Goal: Task Accomplishment & Management: Manage account settings

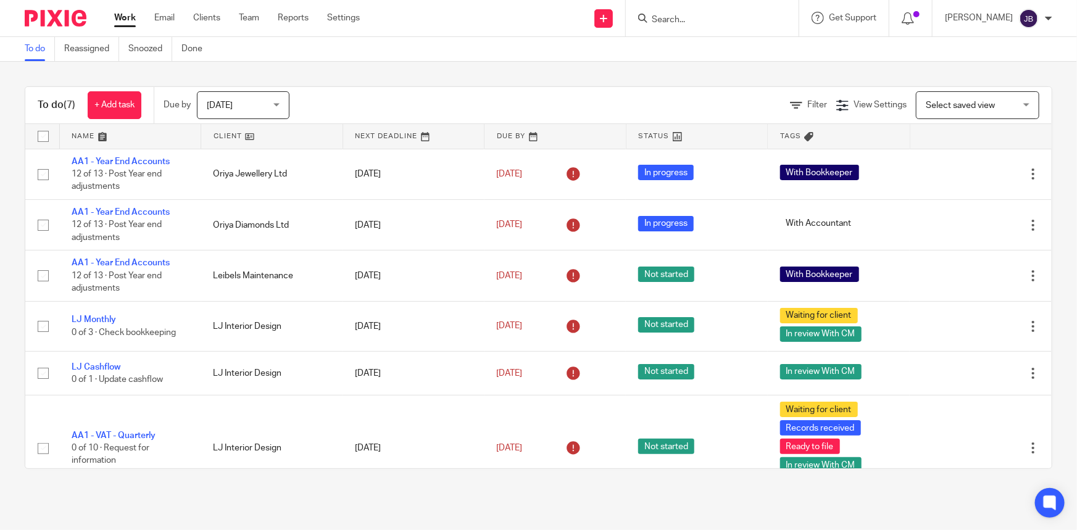
click at [580, 96] on div "Filter View Settings View Settings Manage saved views Select saved view Select …" at bounding box center [681, 105] width 741 height 28
click at [216, 19] on link "Clients" at bounding box center [206, 18] width 27 height 12
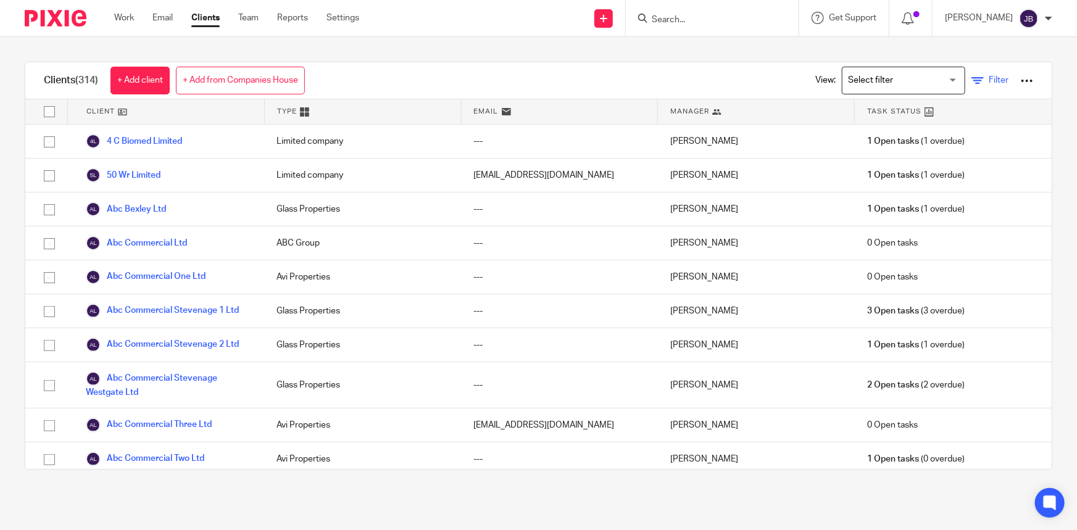
click at [971, 86] on icon at bounding box center [977, 81] width 12 height 12
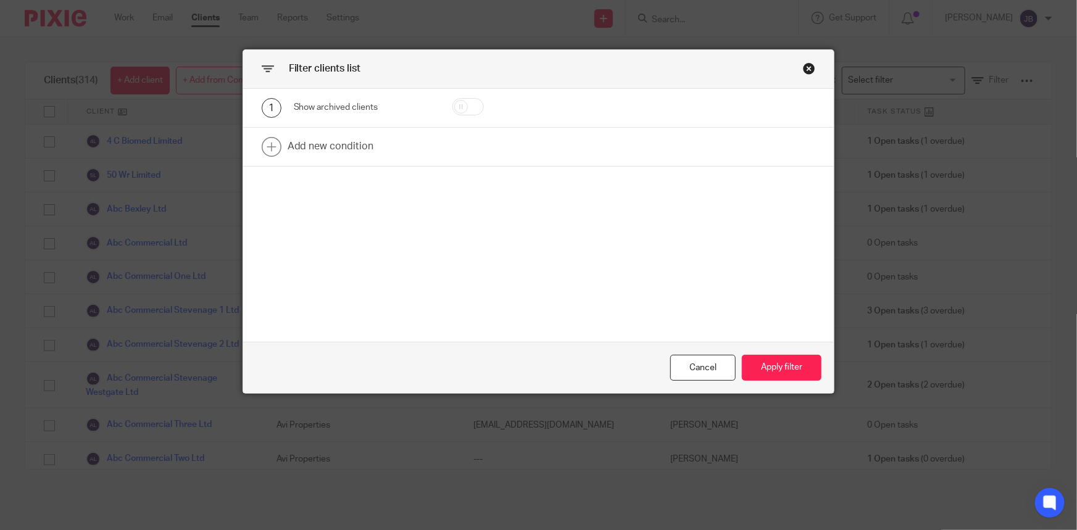
click at [805, 67] on div "Close this dialog window" at bounding box center [809, 68] width 12 height 12
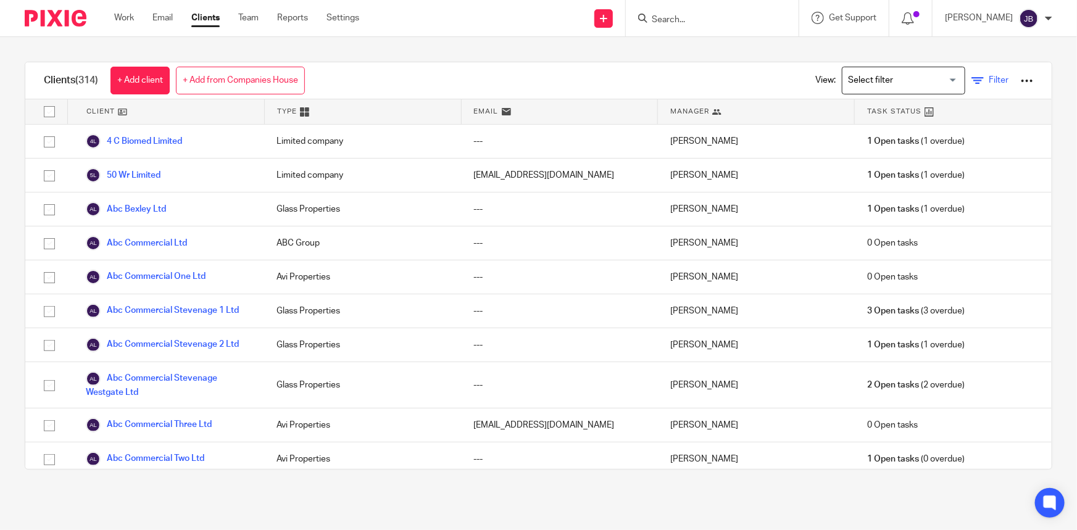
click at [971, 79] on icon at bounding box center [977, 81] width 12 height 12
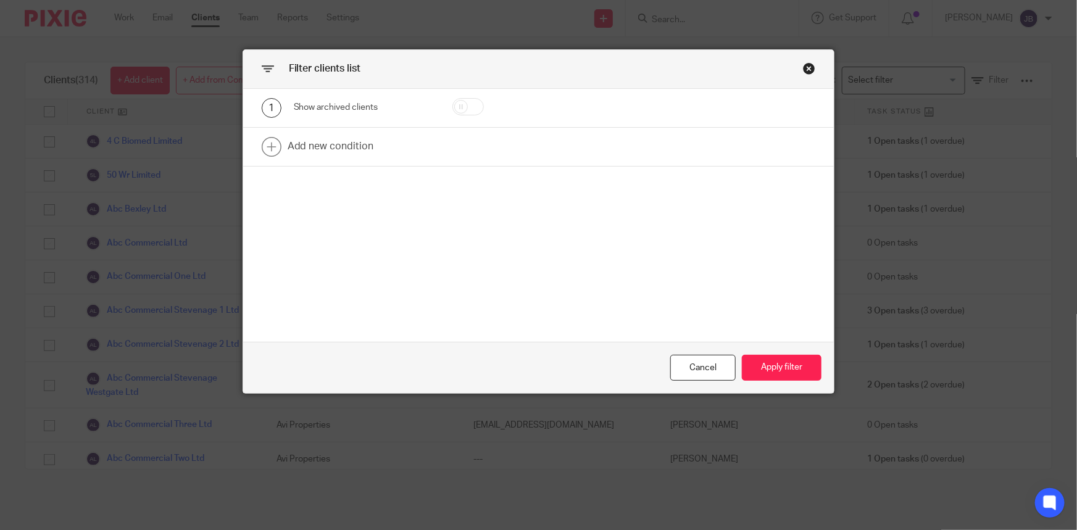
click at [807, 69] on div "Close this dialog window" at bounding box center [809, 68] width 12 height 12
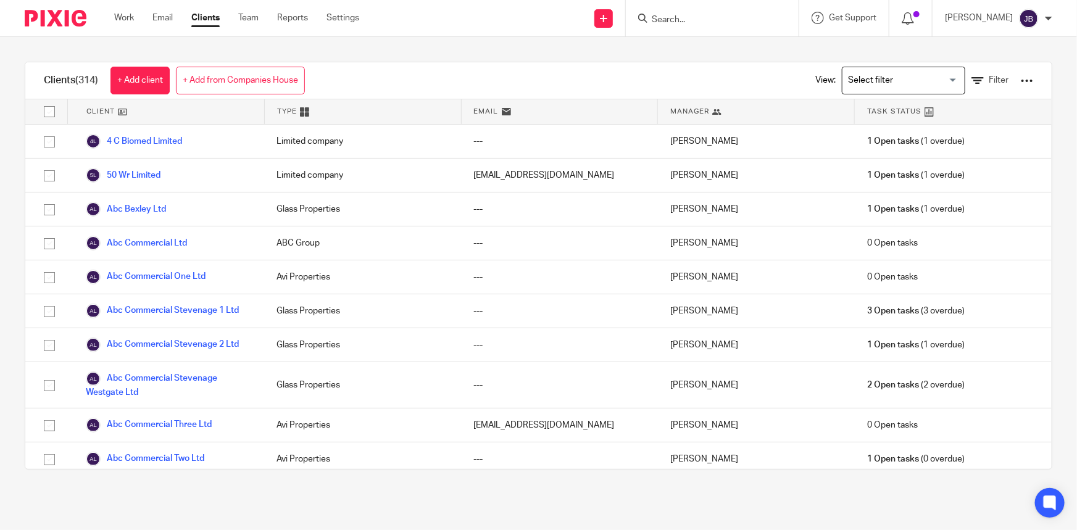
click at [710, 19] on input "Search" at bounding box center [706, 20] width 111 height 11
type input "twen"
click button "submit" at bounding box center [0, 0] width 0 height 0
click at [791, 38] on div "Twen ty Twen ty Homes Construction Limited" at bounding box center [749, 48] width 223 height 38
click at [789, 41] on link at bounding box center [749, 48] width 203 height 19
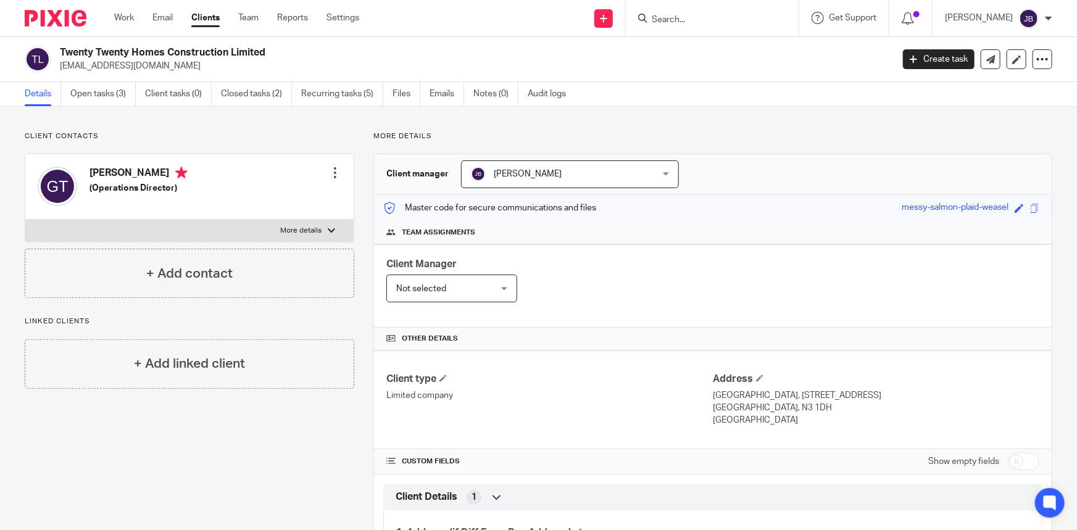
click at [567, 168] on span "[PERSON_NAME]" at bounding box center [553, 174] width 165 height 26
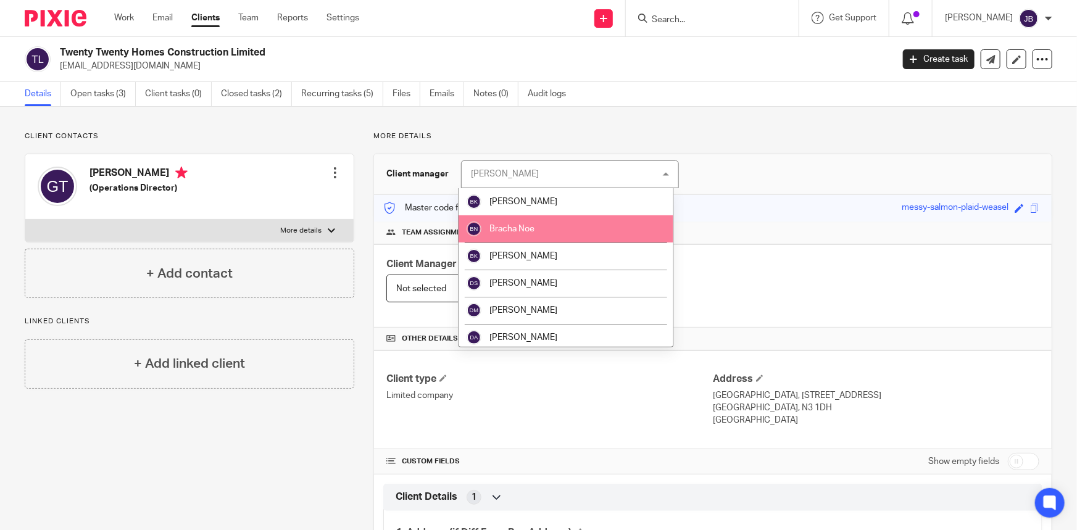
click at [537, 227] on li "Bracha Noe" at bounding box center [566, 228] width 215 height 27
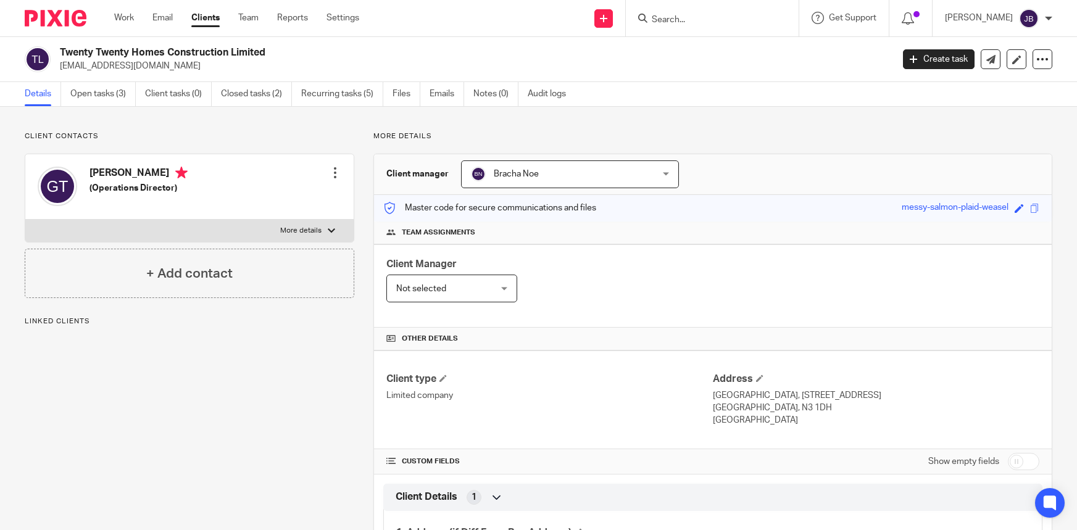
click at [110, 86] on link "Open tasks (3)" at bounding box center [102, 94] width 65 height 24
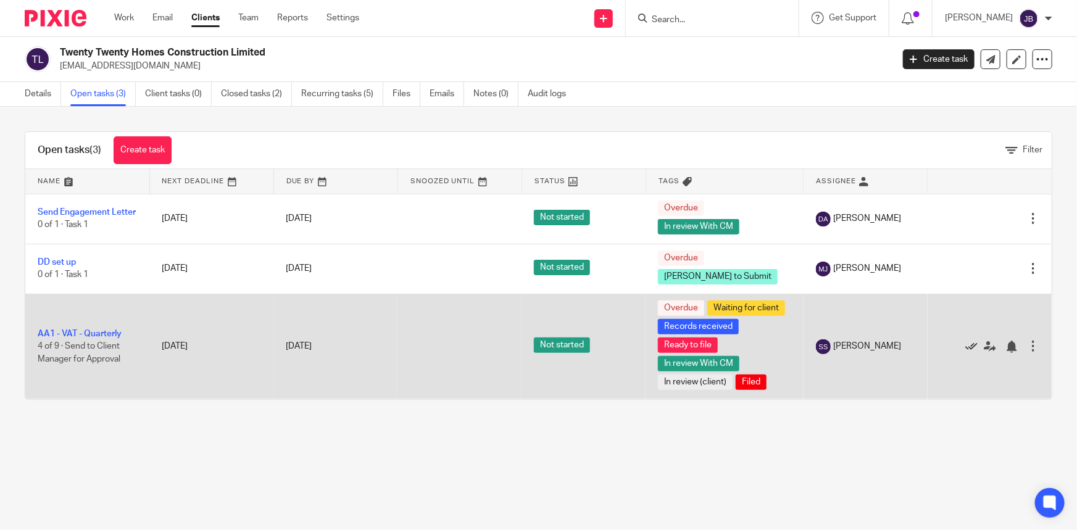
click at [965, 353] on icon at bounding box center [971, 347] width 12 height 12
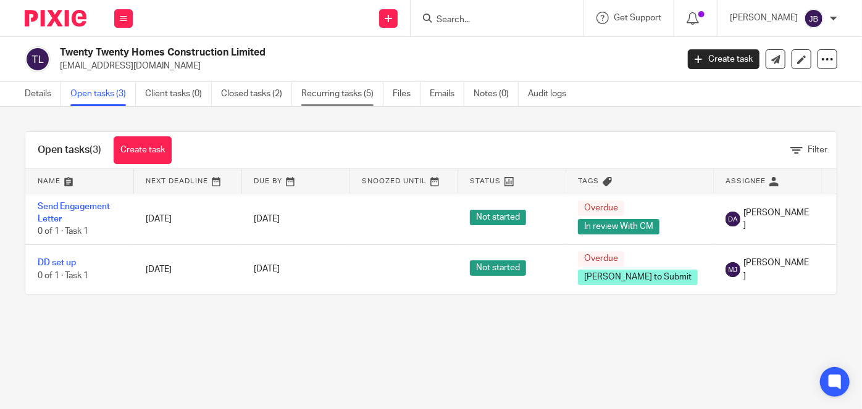
click at [331, 93] on link "Recurring tasks (5)" at bounding box center [342, 94] width 82 height 24
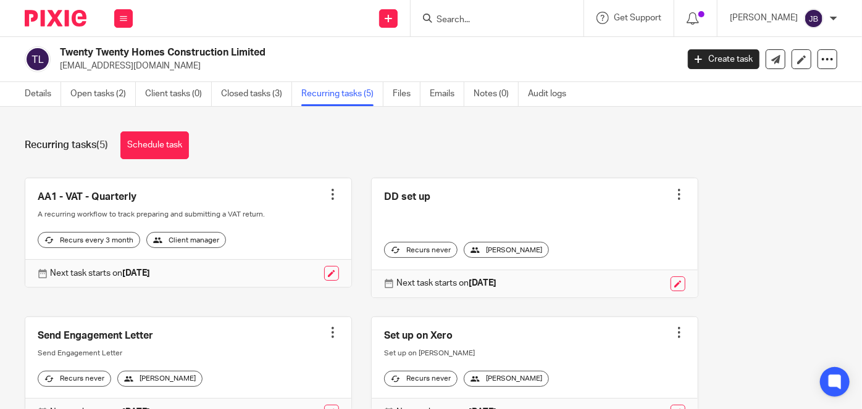
scroll to position [56, 0]
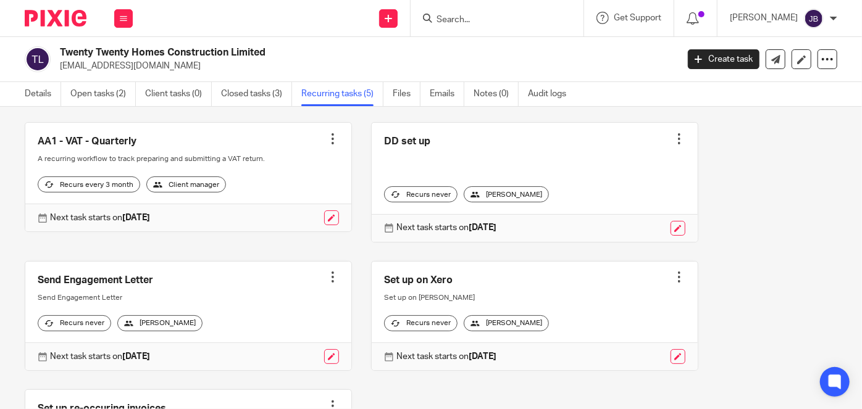
click at [673, 137] on div at bounding box center [679, 139] width 12 height 12
click at [642, 214] on span "Cancel schedule" at bounding box center [620, 216] width 65 height 9
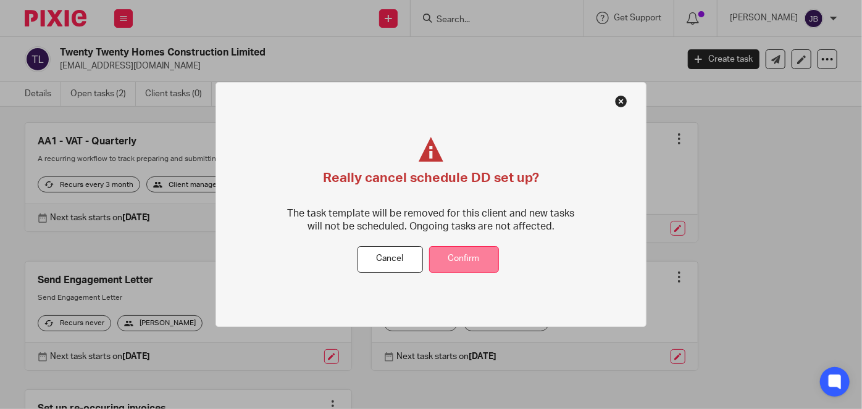
click at [491, 251] on button "Confirm" at bounding box center [464, 259] width 70 height 27
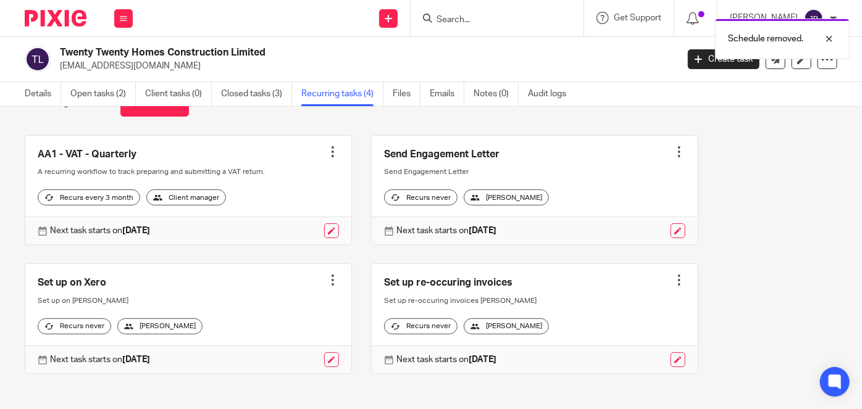
scroll to position [68, 0]
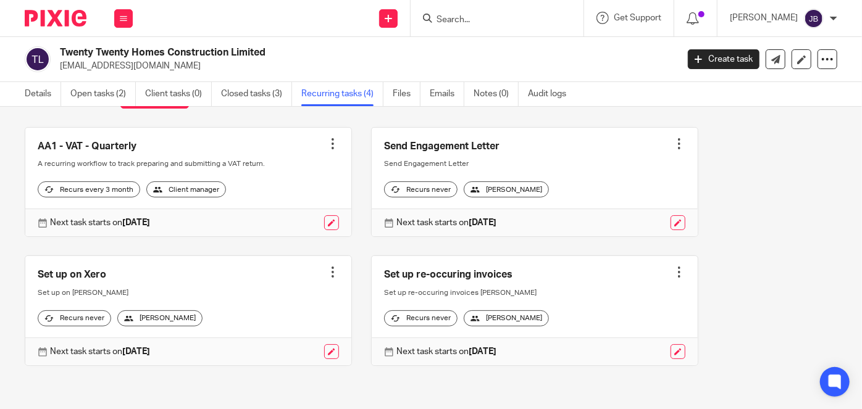
click at [328, 266] on div at bounding box center [332, 272] width 12 height 12
click at [308, 341] on span "Cancel schedule" at bounding box center [280, 342] width 65 height 9
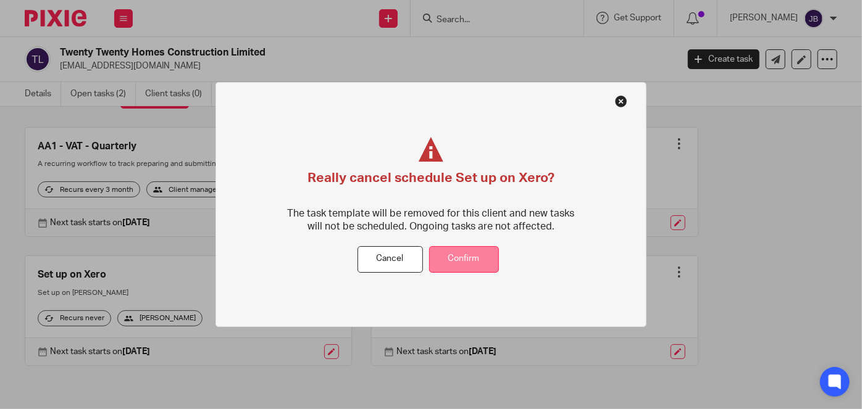
click at [453, 260] on button "Confirm" at bounding box center [464, 259] width 70 height 27
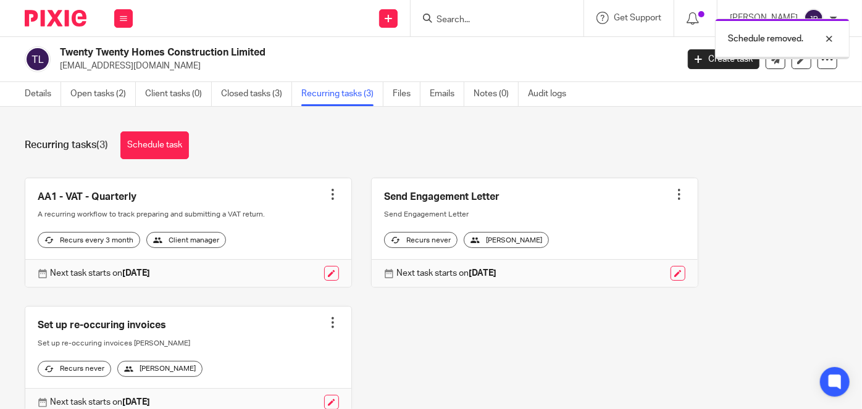
scroll to position [68, 0]
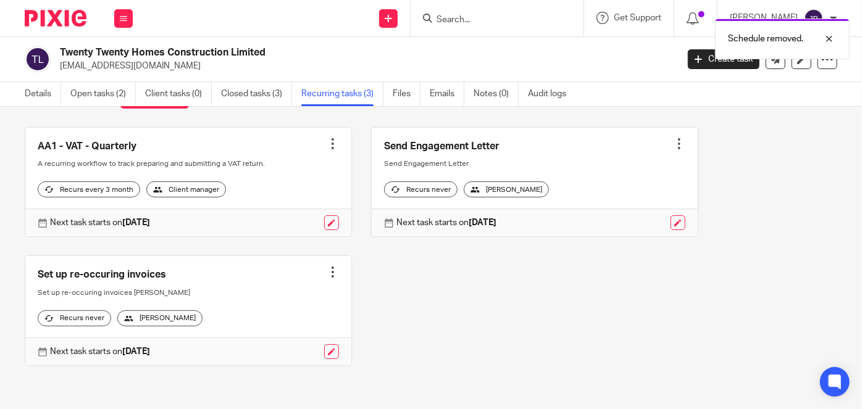
click at [326, 266] on div at bounding box center [332, 272] width 12 height 12
click at [299, 341] on span "Cancel schedule" at bounding box center [280, 342] width 65 height 9
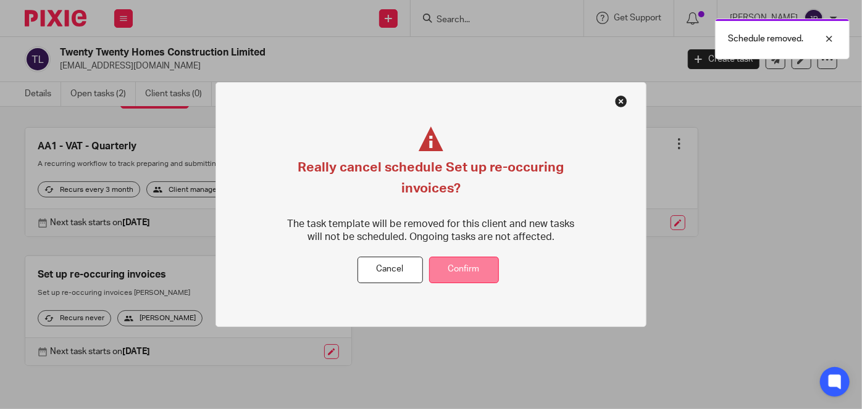
click at [472, 275] on button "Confirm" at bounding box center [464, 270] width 70 height 27
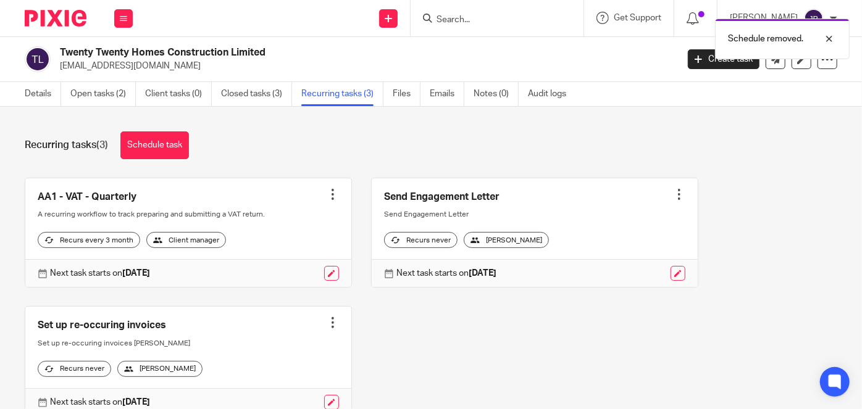
scroll to position [0, 0]
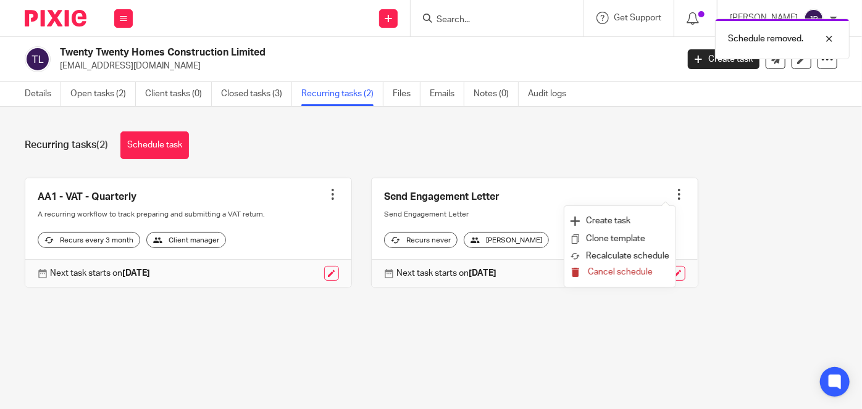
click at [644, 265] on button "Cancel schedule" at bounding box center [619, 273] width 99 height 16
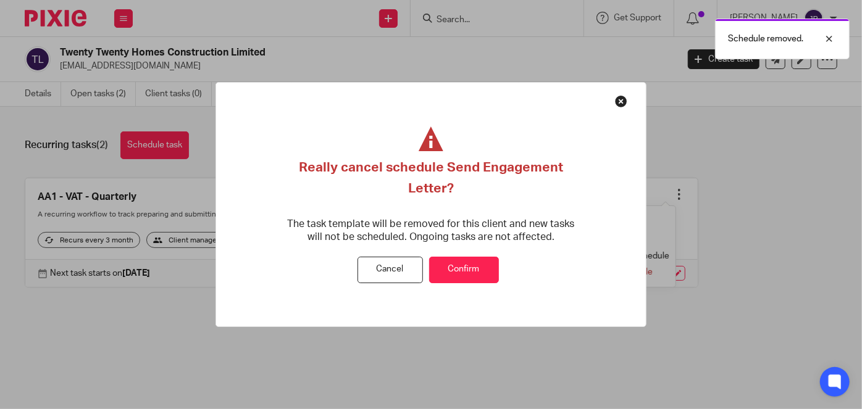
click at [470, 266] on button "Confirm" at bounding box center [464, 270] width 70 height 27
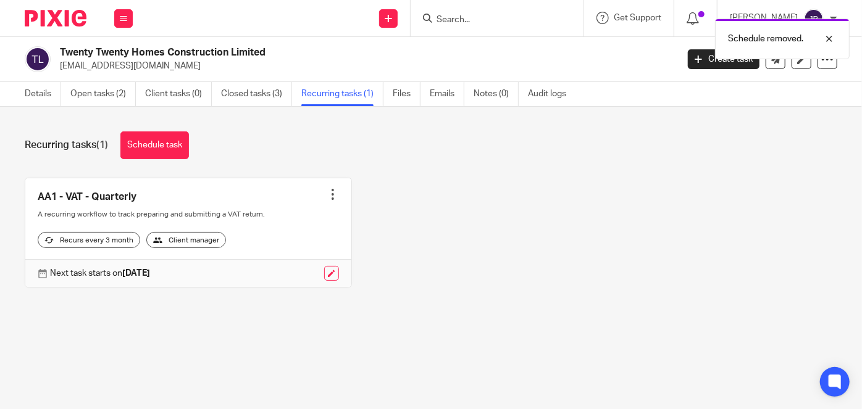
click at [500, 18] on div "Schedule removed." at bounding box center [640, 35] width 418 height 47
click at [516, 22] on div "Schedule removed." at bounding box center [640, 35] width 418 height 47
click at [834, 40] on div at bounding box center [819, 38] width 33 height 15
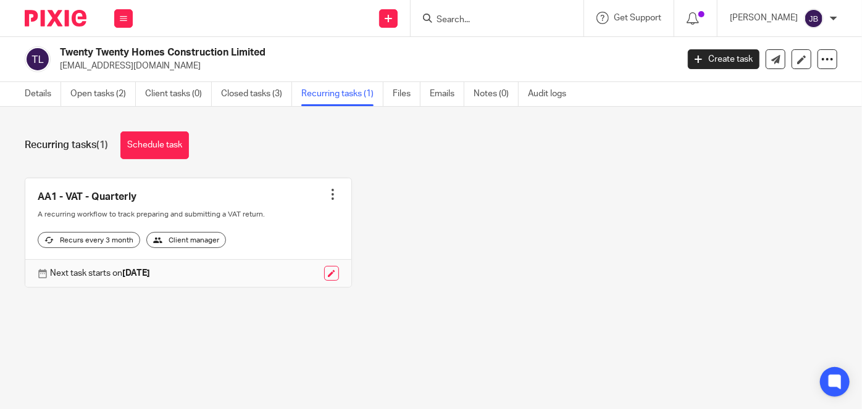
click at [546, 20] on input "Search" at bounding box center [490, 20] width 111 height 11
click at [508, 15] on input "Search" at bounding box center [490, 20] width 111 height 11
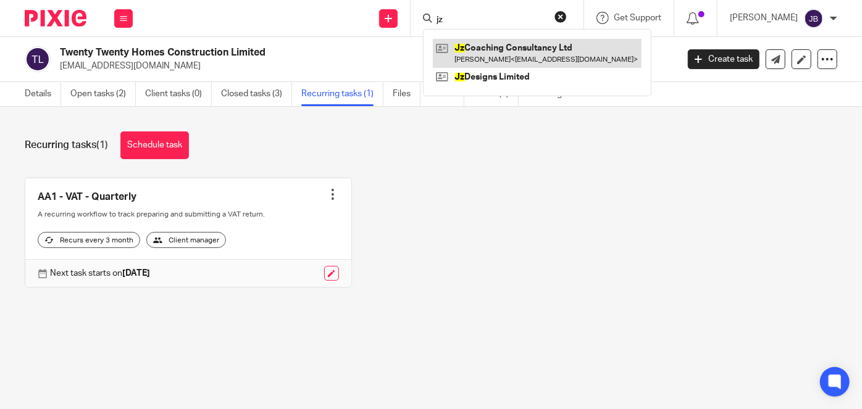
type input "jz"
click at [518, 49] on link at bounding box center [537, 53] width 209 height 28
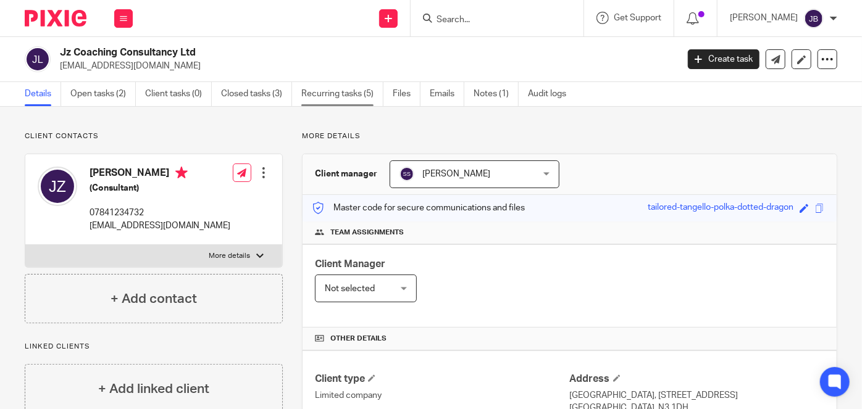
click at [364, 97] on link "Recurring tasks (5)" at bounding box center [342, 94] width 82 height 24
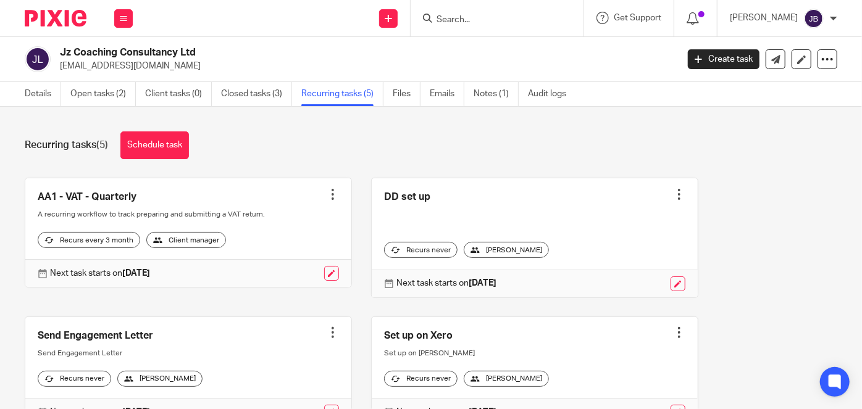
click at [497, 10] on form at bounding box center [500, 17] width 131 height 15
click at [502, 17] on input "Search" at bounding box center [490, 20] width 111 height 11
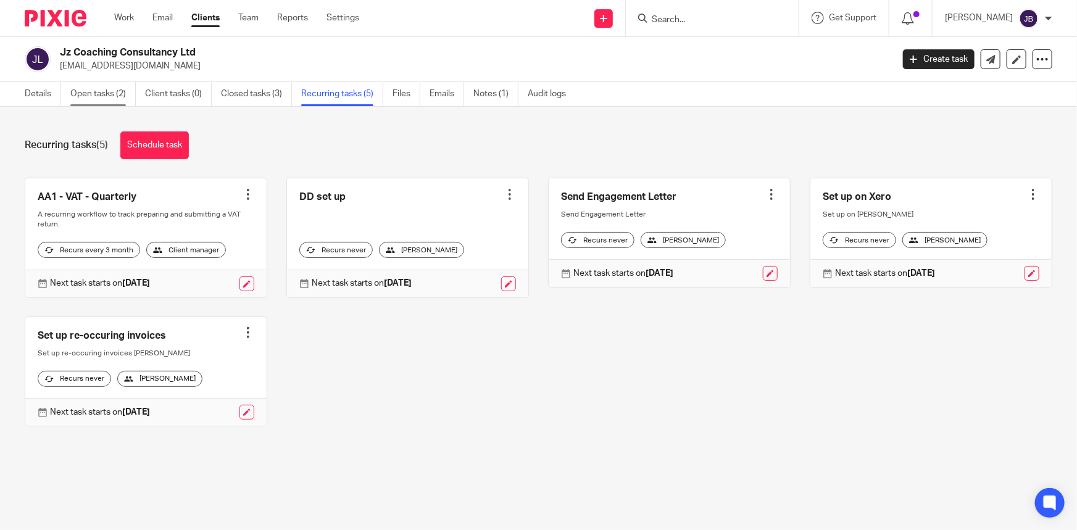
click at [94, 105] on link "Open tasks (2)" at bounding box center [102, 94] width 65 height 24
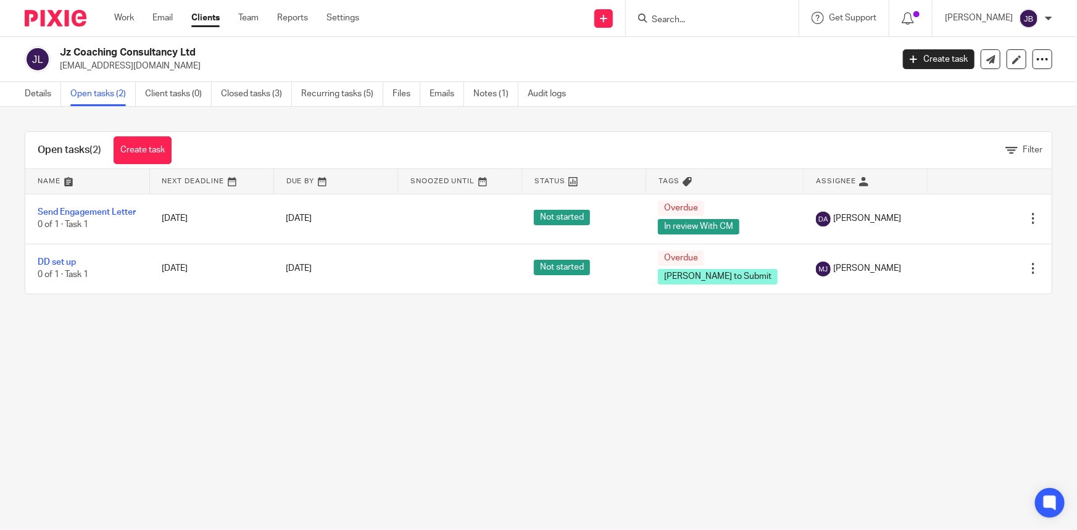
click at [709, 12] on form at bounding box center [716, 17] width 131 height 15
click at [721, 13] on form at bounding box center [716, 17] width 131 height 15
click at [718, 16] on input "Search" at bounding box center [706, 20] width 111 height 11
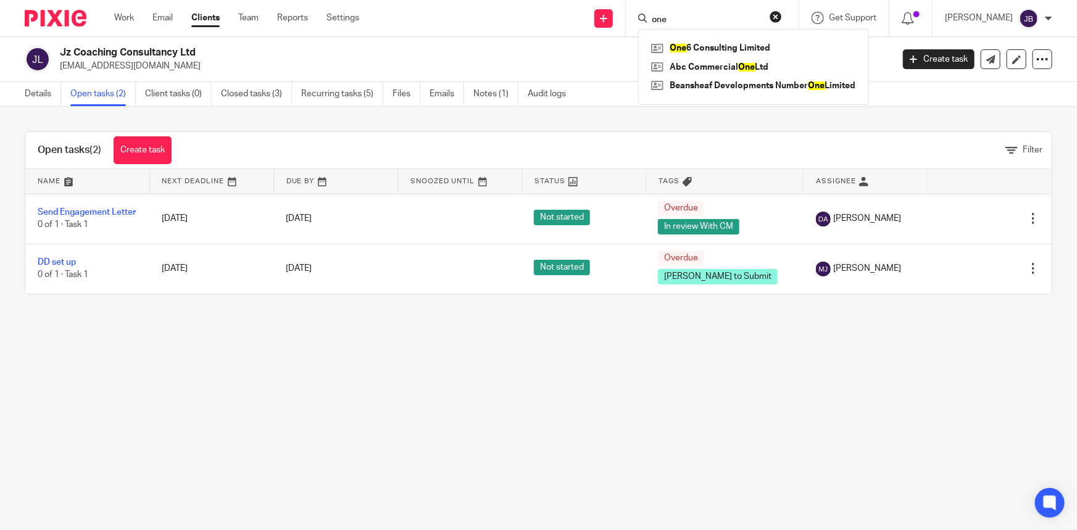
type input "one"
click button "submit" at bounding box center [0, 0] width 0 height 0
click at [732, 47] on link at bounding box center [753, 48] width 211 height 19
click at [775, 45] on link at bounding box center [753, 48] width 211 height 19
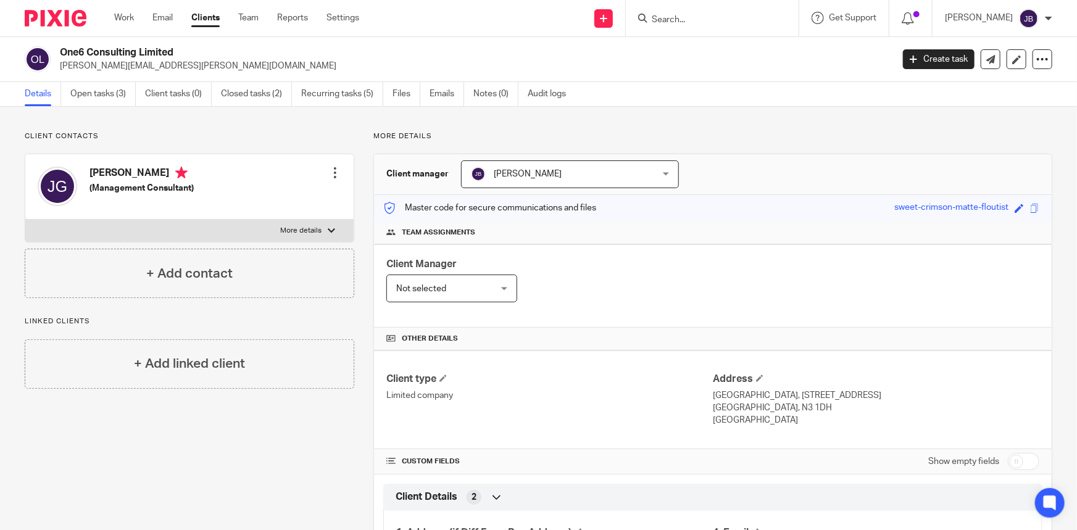
click at [575, 170] on span "[PERSON_NAME]" at bounding box center [553, 174] width 165 height 26
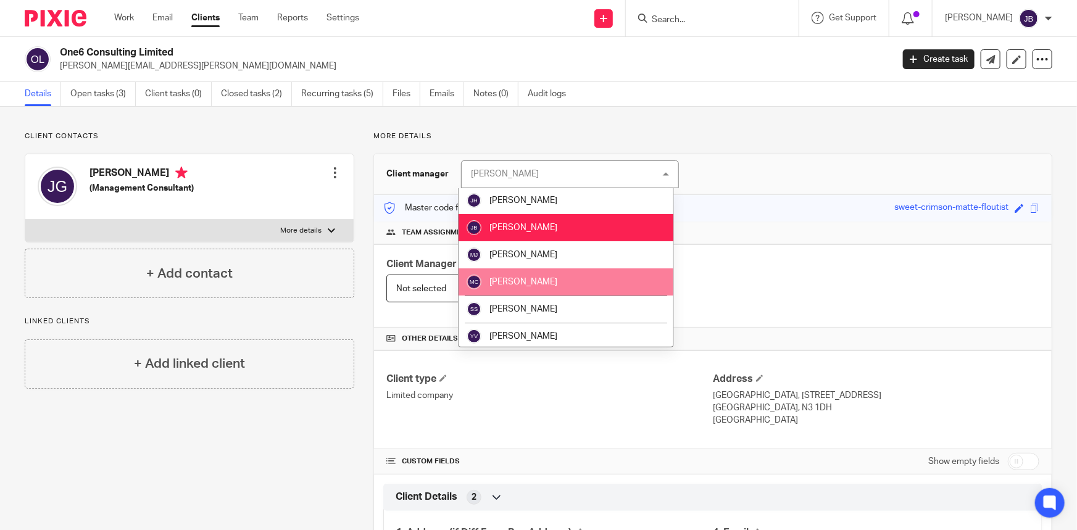
scroll to position [167, 0]
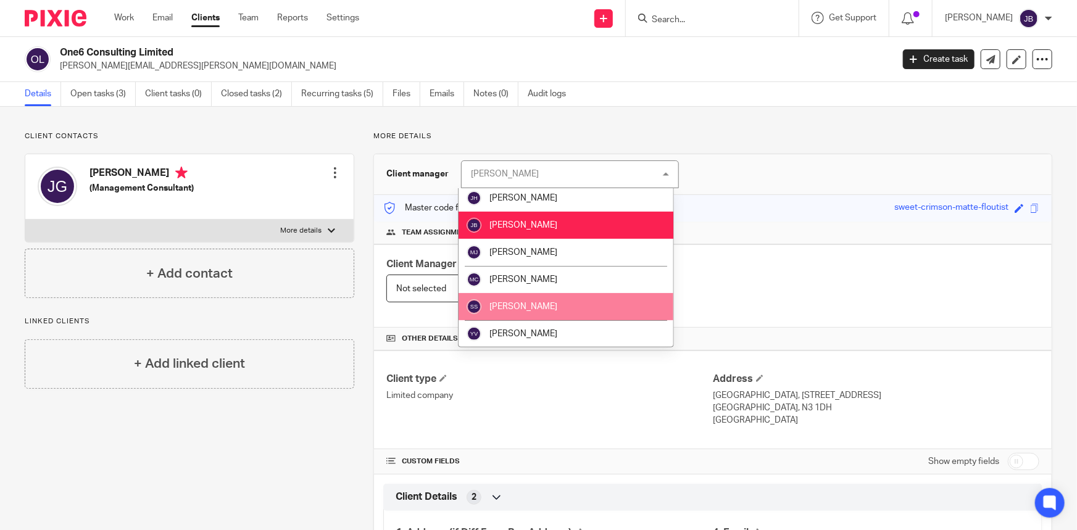
click at [534, 298] on li "[PERSON_NAME]" at bounding box center [566, 306] width 215 height 27
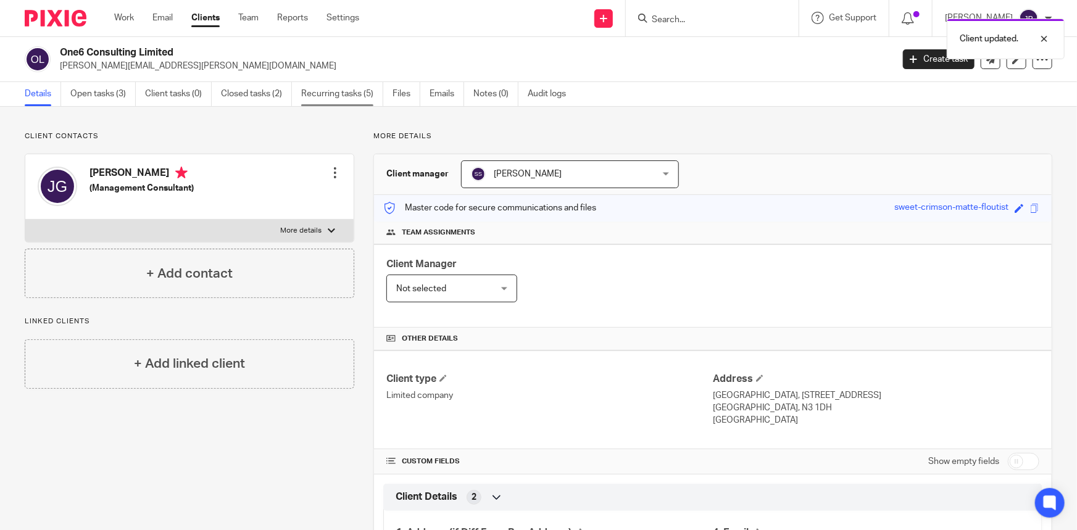
click at [349, 93] on link "Recurring tasks (5)" at bounding box center [342, 94] width 82 height 24
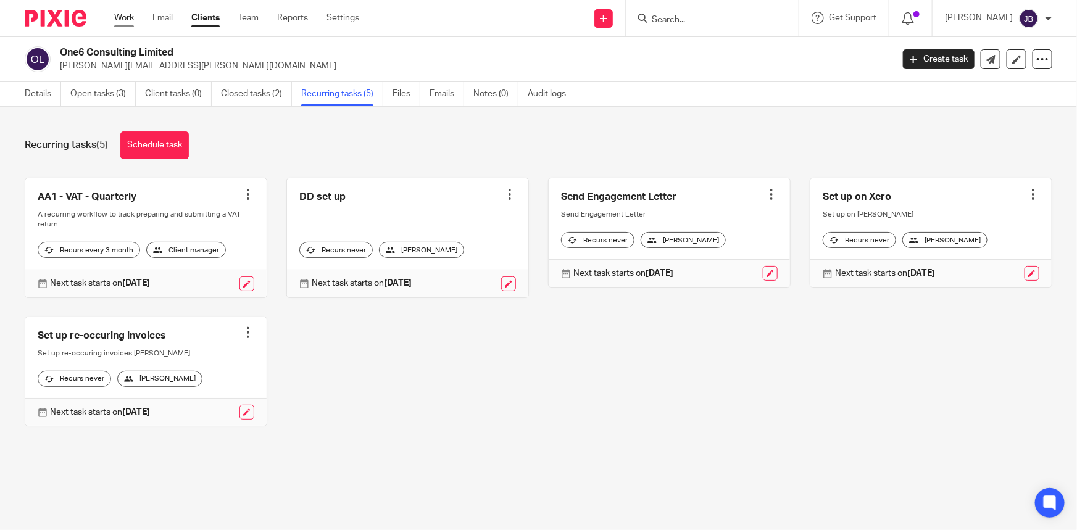
click at [134, 19] on link "Work" at bounding box center [124, 18] width 20 height 12
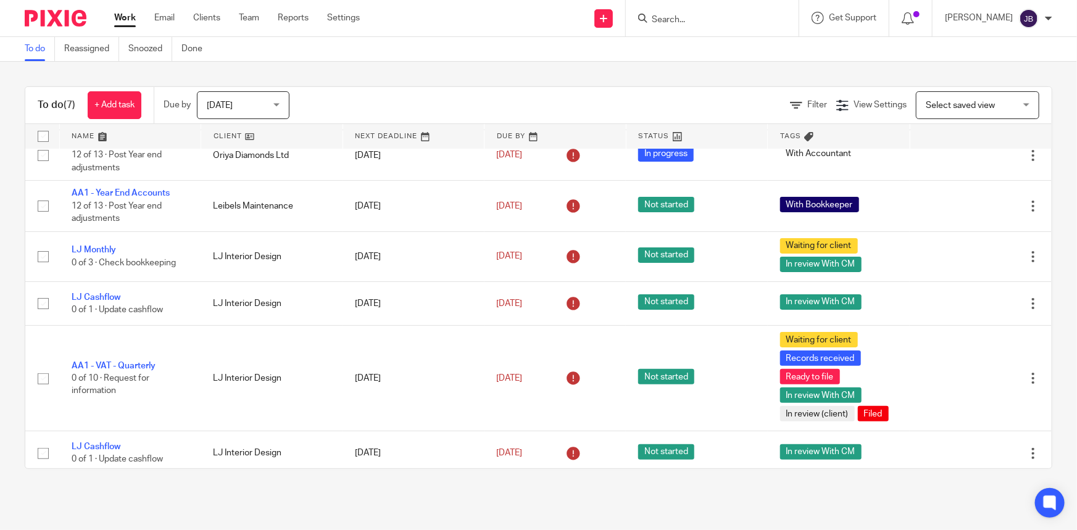
scroll to position [75, 0]
